Goal: Task Accomplishment & Management: Complete application form

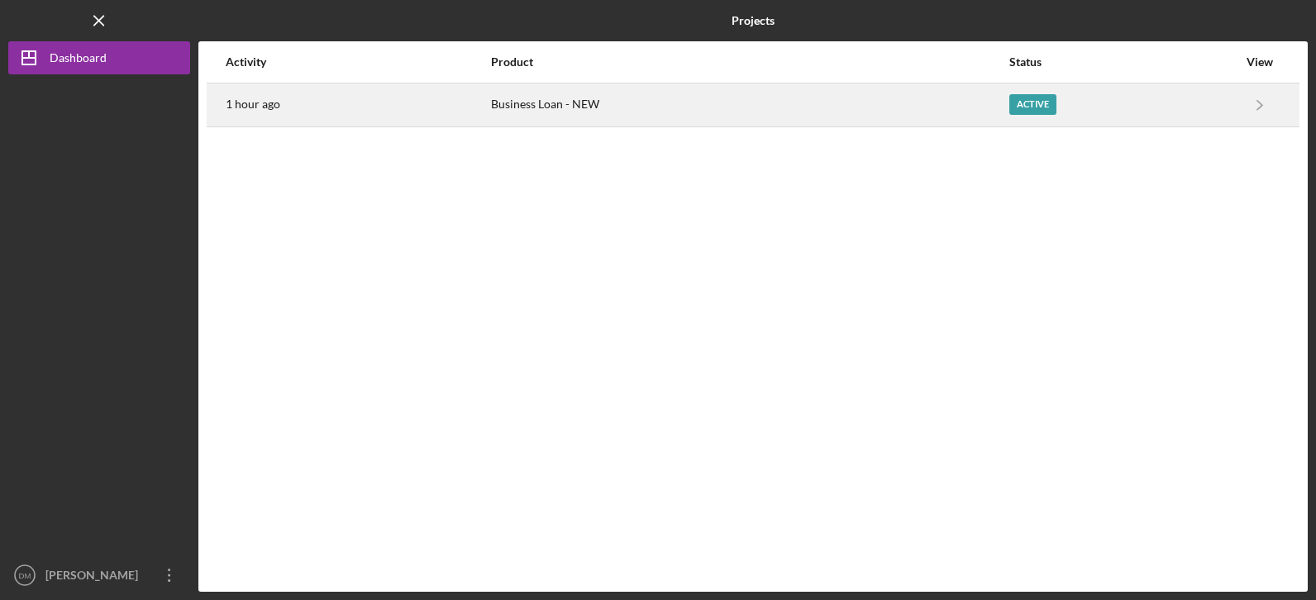
click at [537, 101] on div "Business Loan - NEW" at bounding box center [749, 104] width 517 height 41
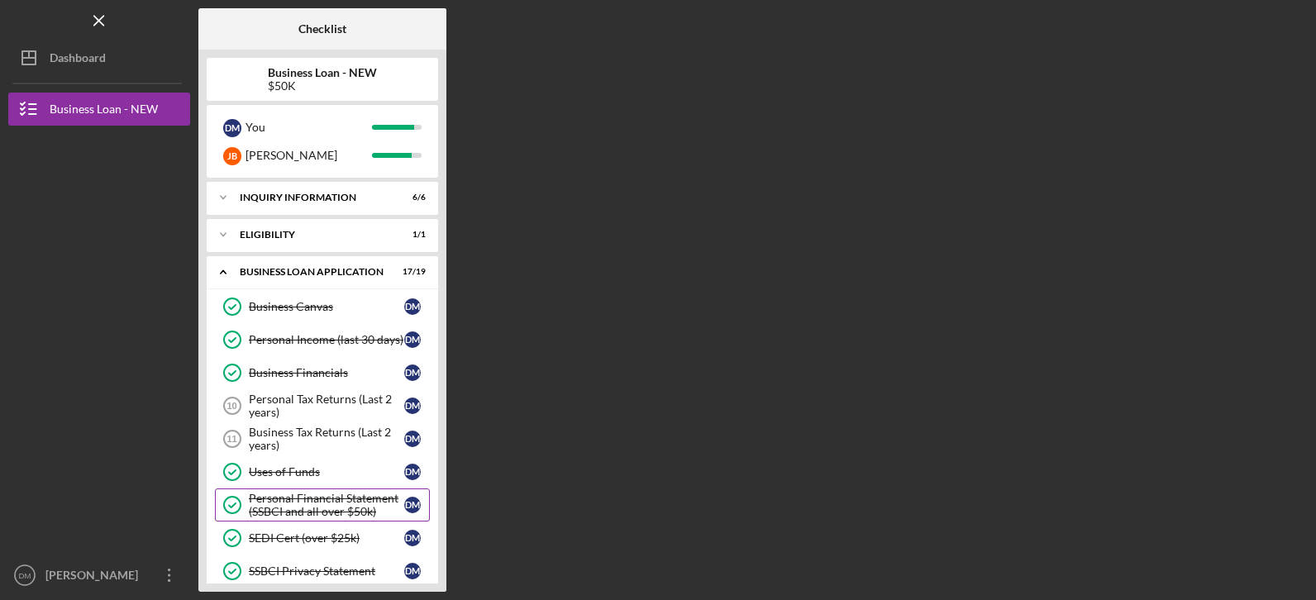
scroll to position [83, 0]
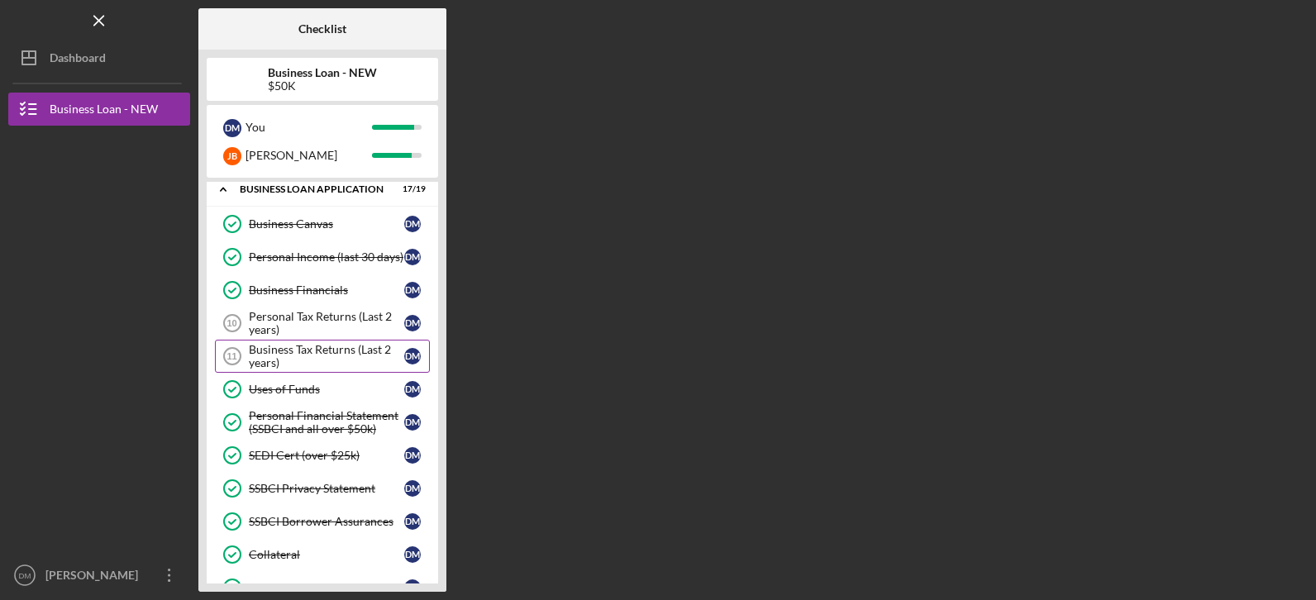
click at [302, 350] on div "Business Tax Returns (Last 2 years)" at bounding box center [326, 356] width 155 height 26
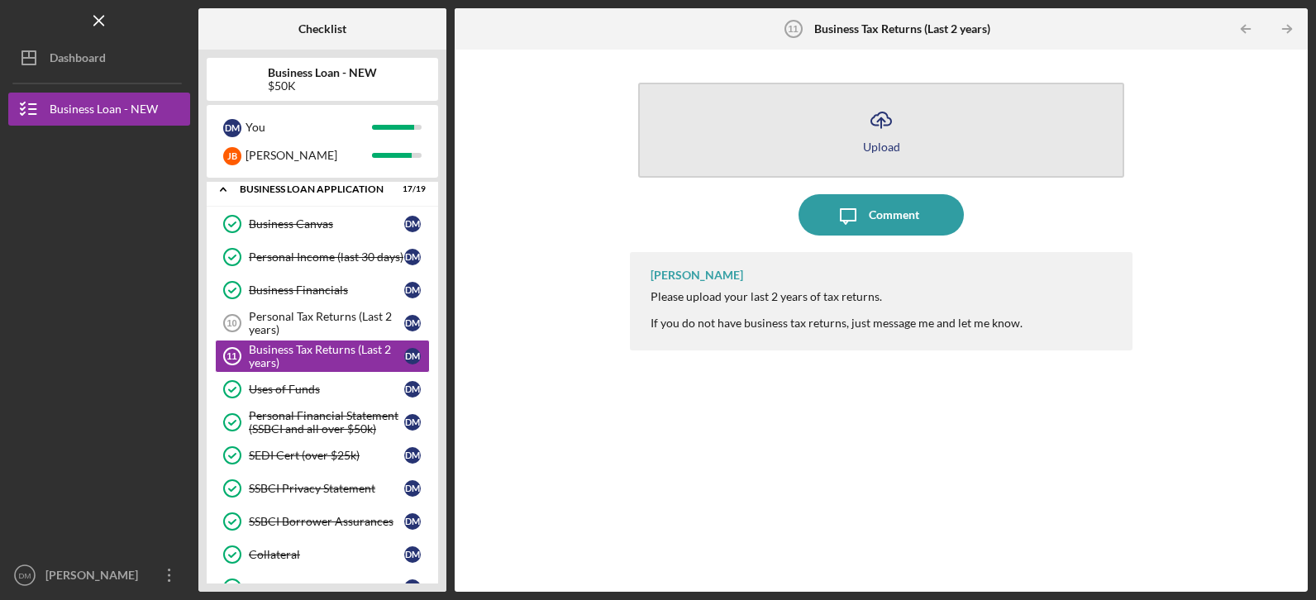
click at [885, 131] on icon "Icon/Upload" at bounding box center [881, 119] width 41 height 41
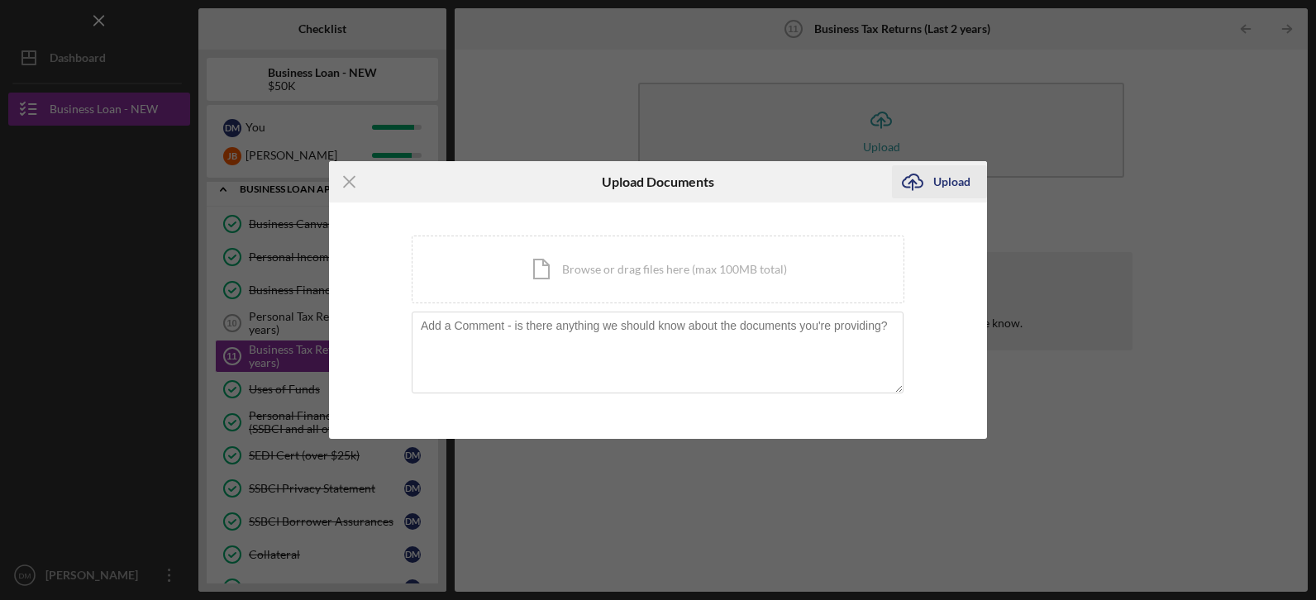
click at [953, 185] on div "Upload" at bounding box center [952, 181] width 37 height 33
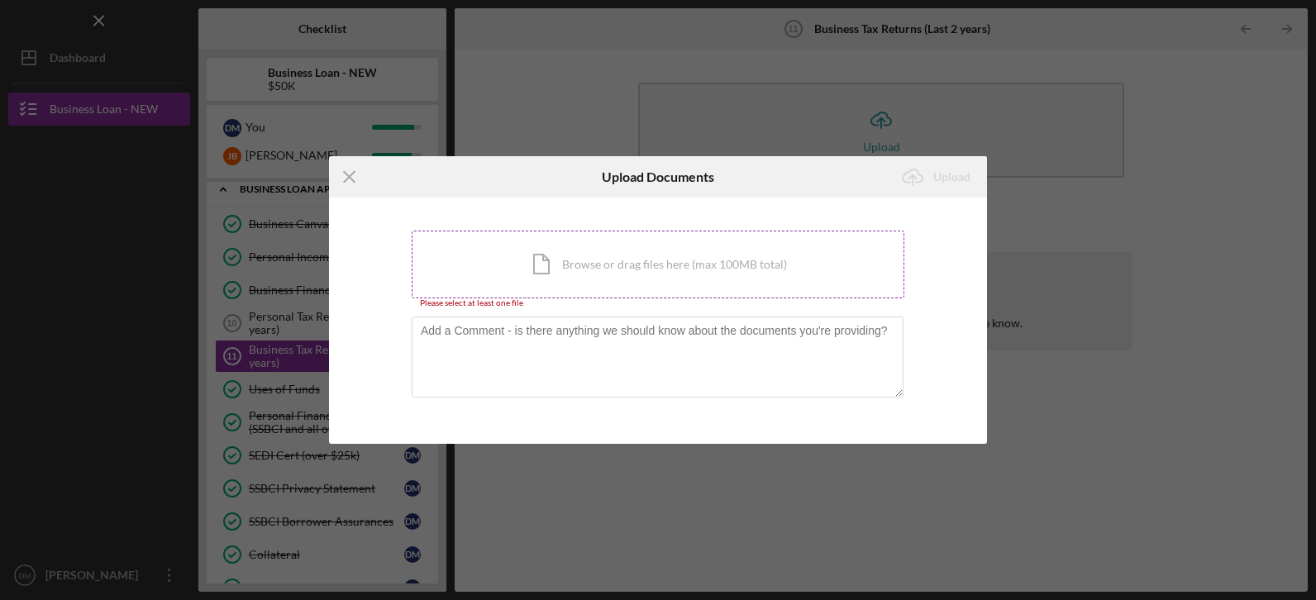
click at [542, 270] on div "Icon/Document Browse or drag files here (max 100MB total) Tap to choose files o…" at bounding box center [658, 265] width 493 height 68
click at [573, 263] on div "Icon/Document Browse or drag files here (max 100MB total) Tap to choose files o…" at bounding box center [658, 265] width 493 height 68
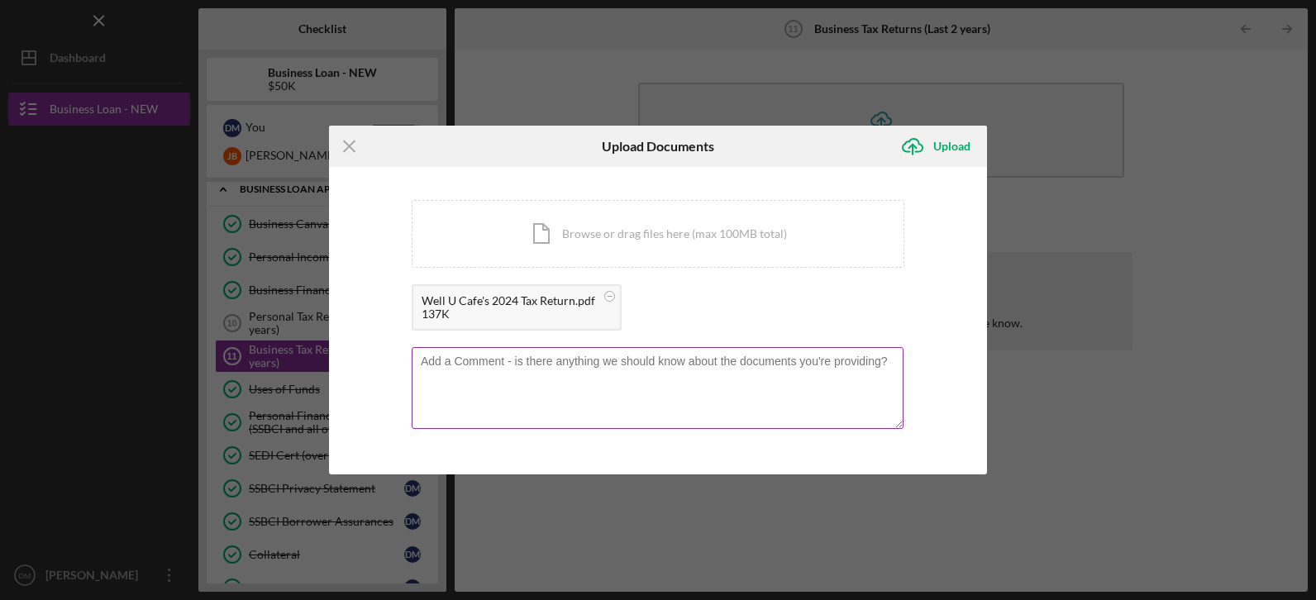
click at [492, 362] on textarea at bounding box center [658, 387] width 492 height 81
type textarea "This return also includes the 1065 for myself and [PERSON_NAME]"
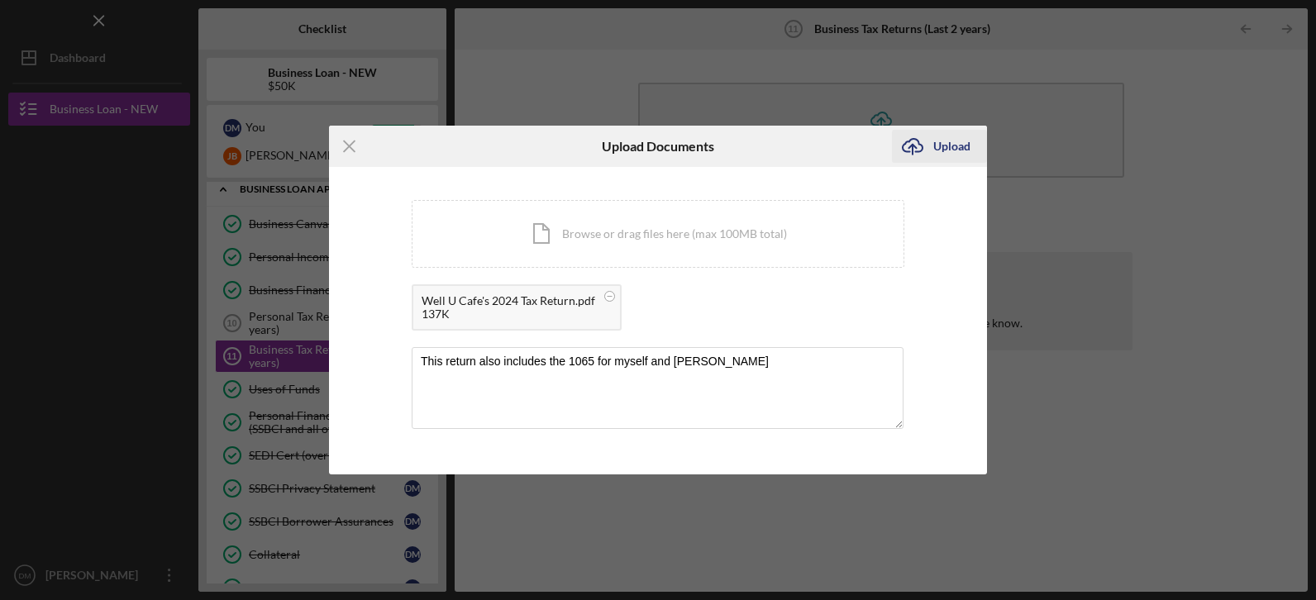
click at [946, 143] on div "Upload" at bounding box center [952, 146] width 37 height 33
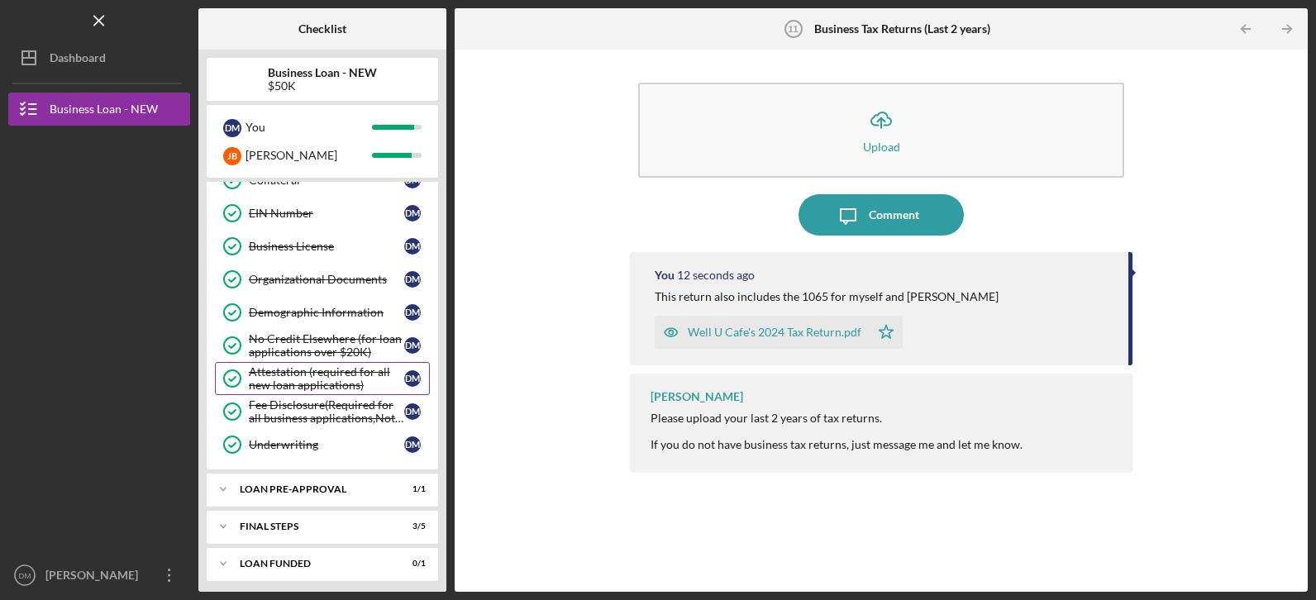
scroll to position [463, 0]
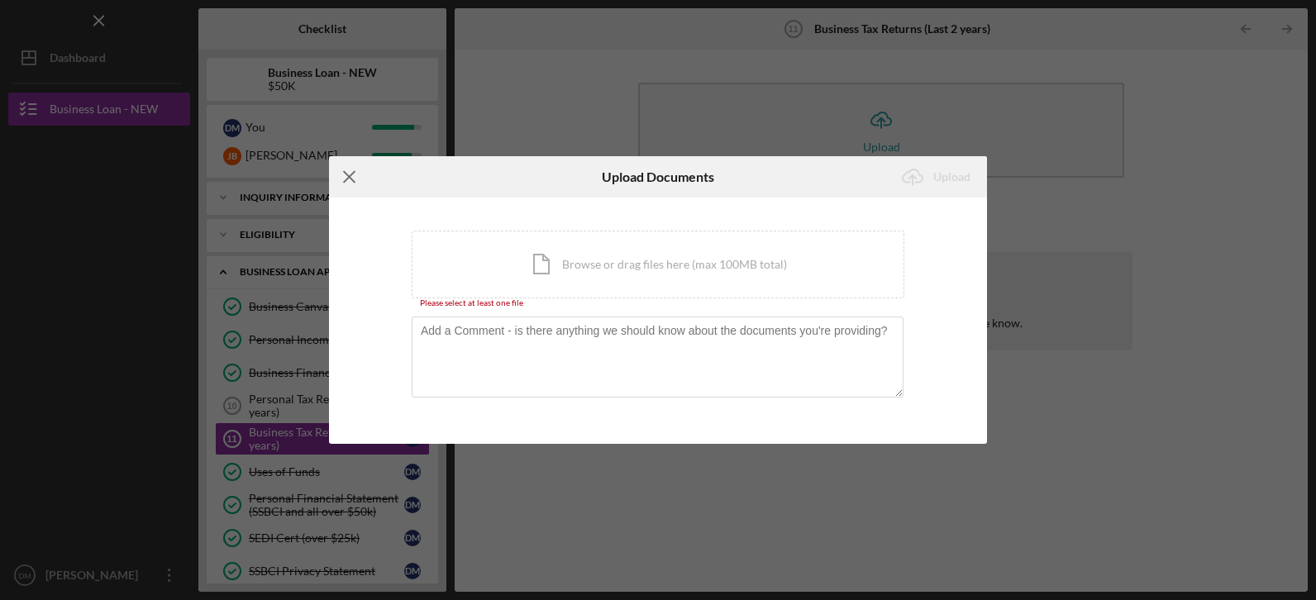
click at [348, 169] on icon "Icon/Menu Close" at bounding box center [349, 176] width 41 height 41
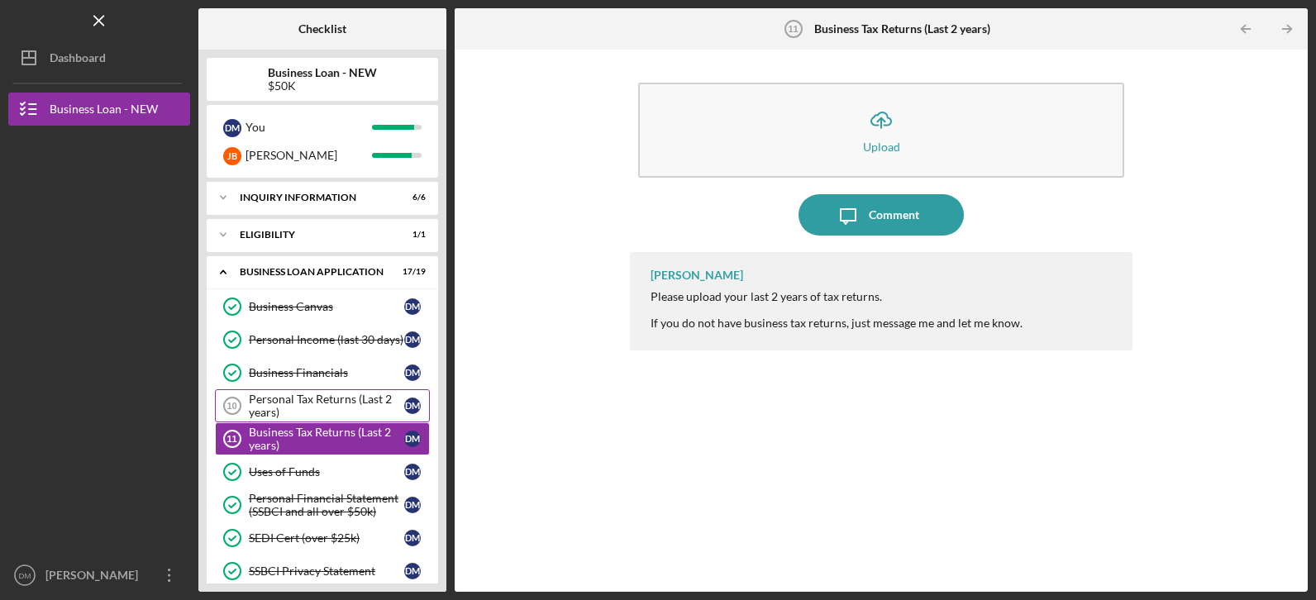
click at [305, 392] on link "Personal Tax Returns (Last 2 years) 10 Personal Tax Returns (Last 2 years) D M" at bounding box center [322, 405] width 215 height 33
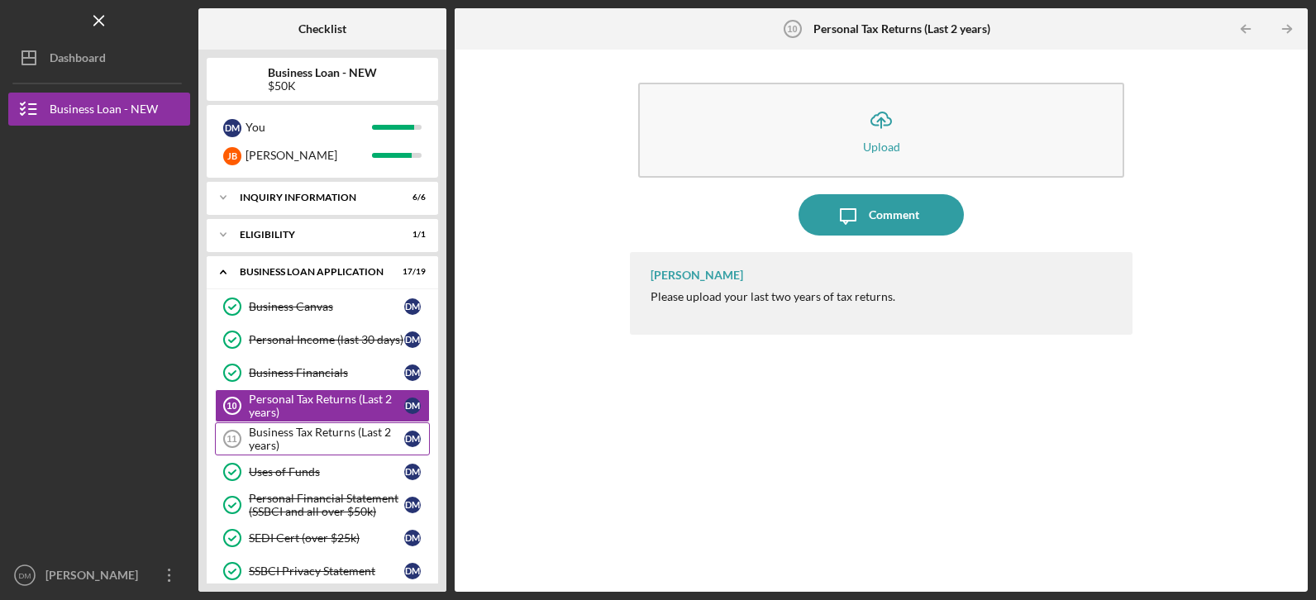
click at [332, 434] on div "Business Tax Returns (Last 2 years)" at bounding box center [326, 439] width 155 height 26
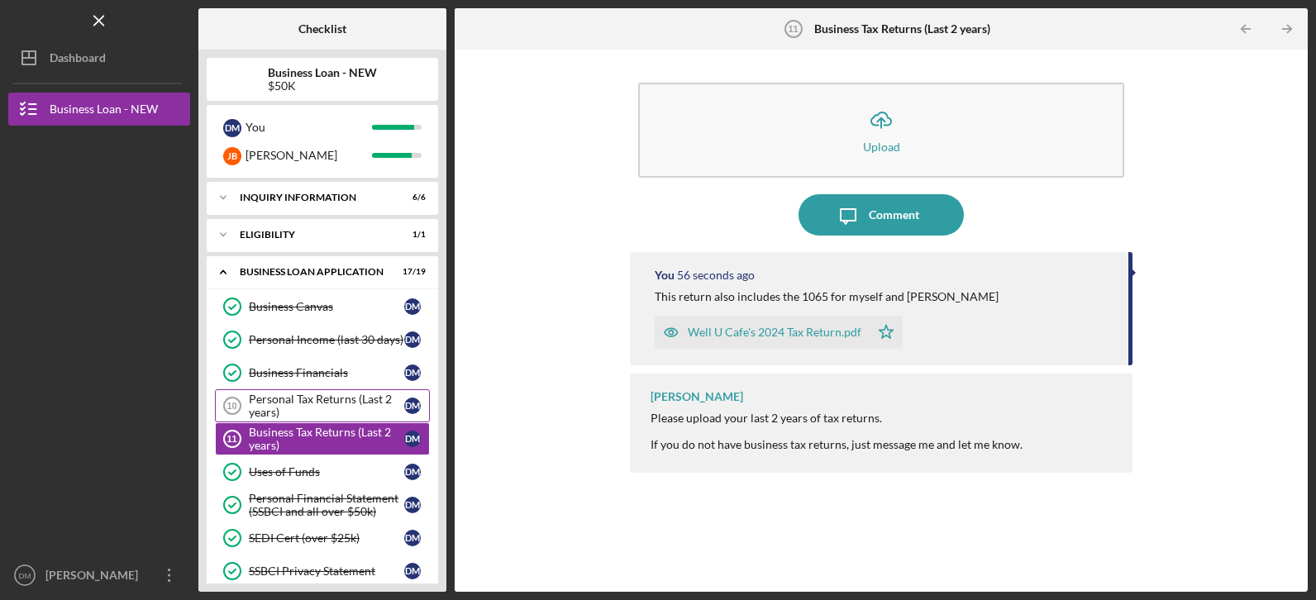
click at [284, 408] on div "Personal Tax Returns (Last 2 years)" at bounding box center [326, 406] width 155 height 26
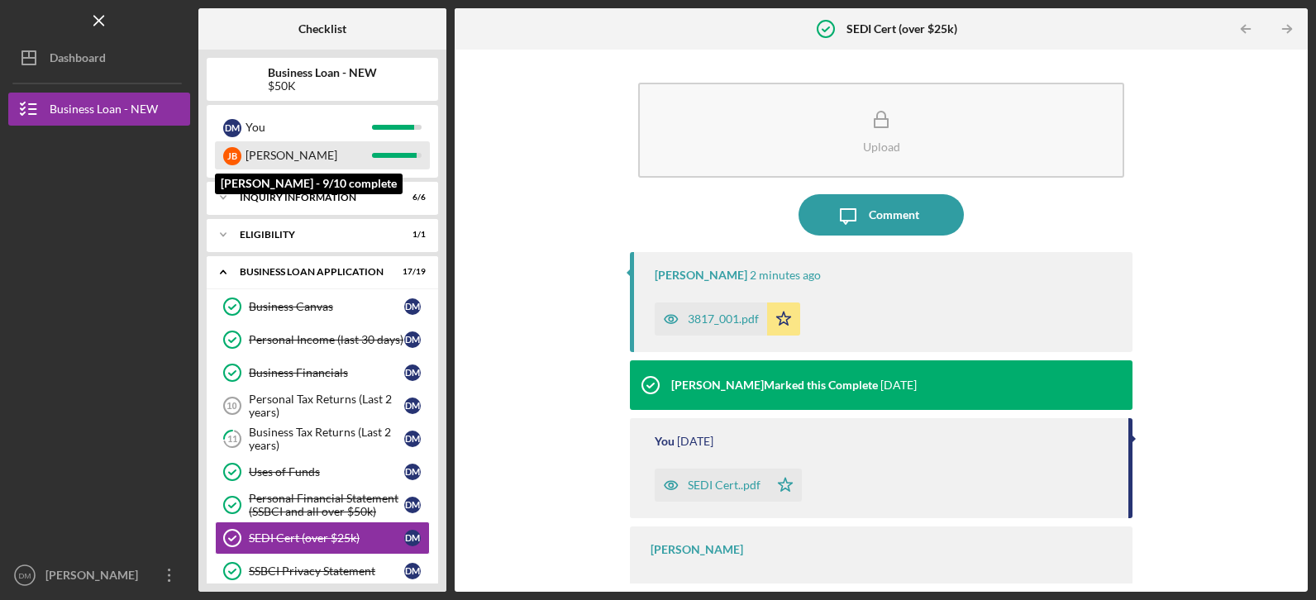
click at [289, 160] on div "[PERSON_NAME]" at bounding box center [309, 155] width 127 height 28
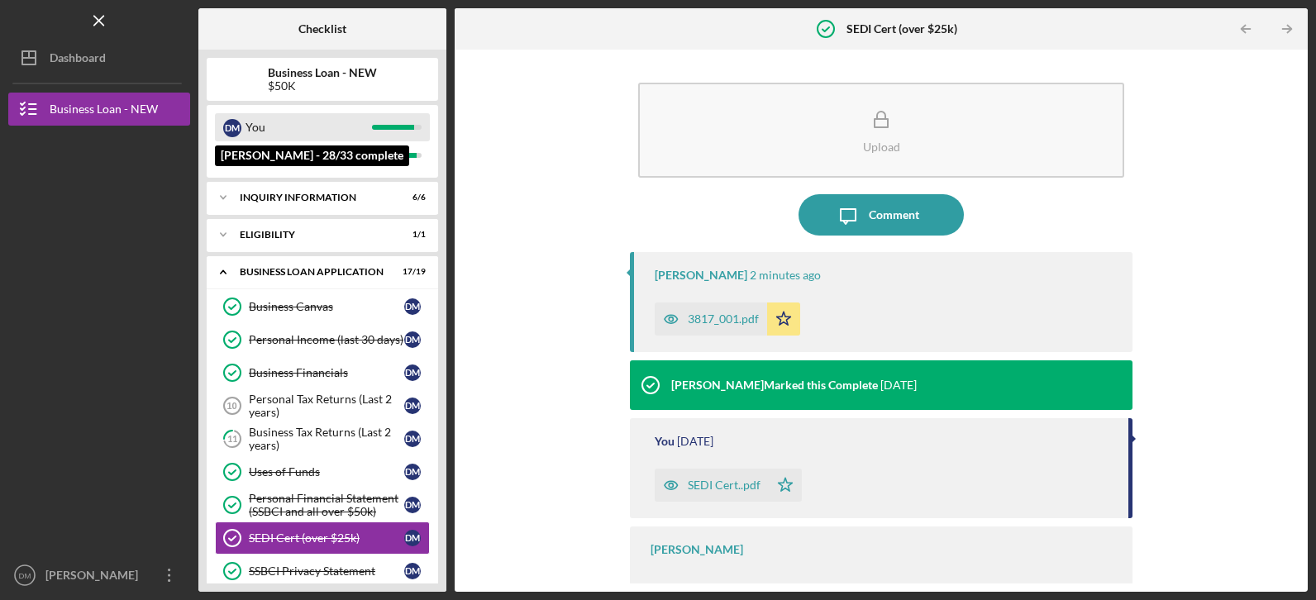
click at [269, 124] on div "You" at bounding box center [309, 127] width 127 height 28
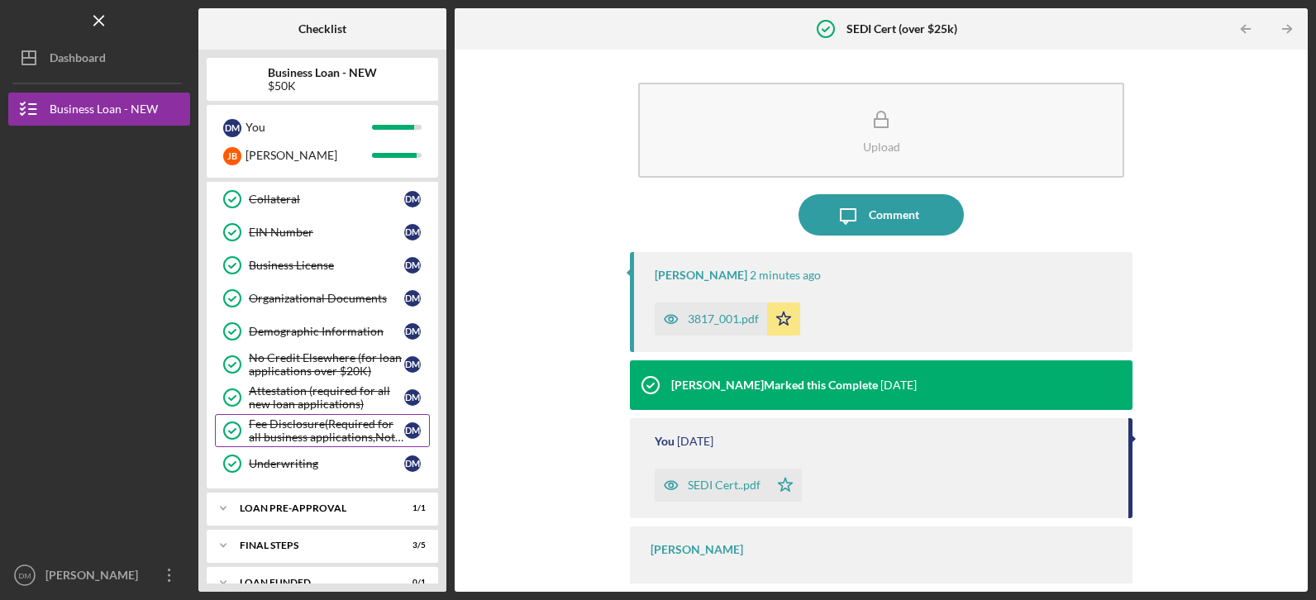
scroll to position [463, 0]
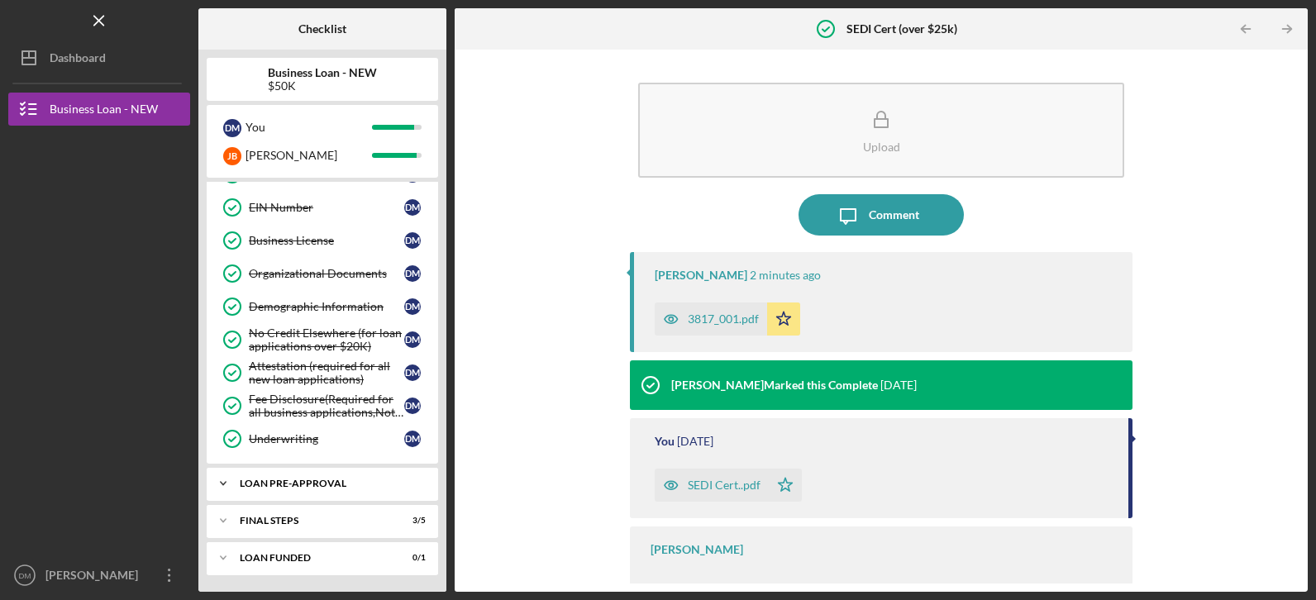
click at [224, 482] on icon "Icon/Expander" at bounding box center [223, 483] width 33 height 33
click at [223, 564] on polyline at bounding box center [223, 562] width 5 height 3
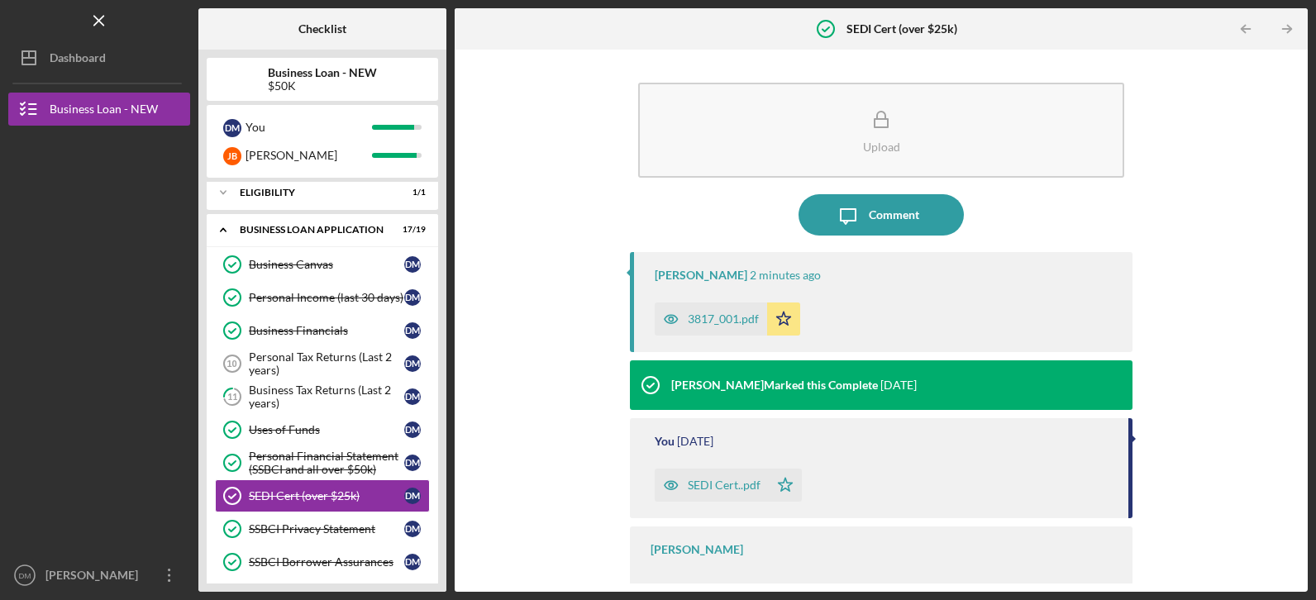
scroll to position [0, 0]
